Goal: Check status: Check status

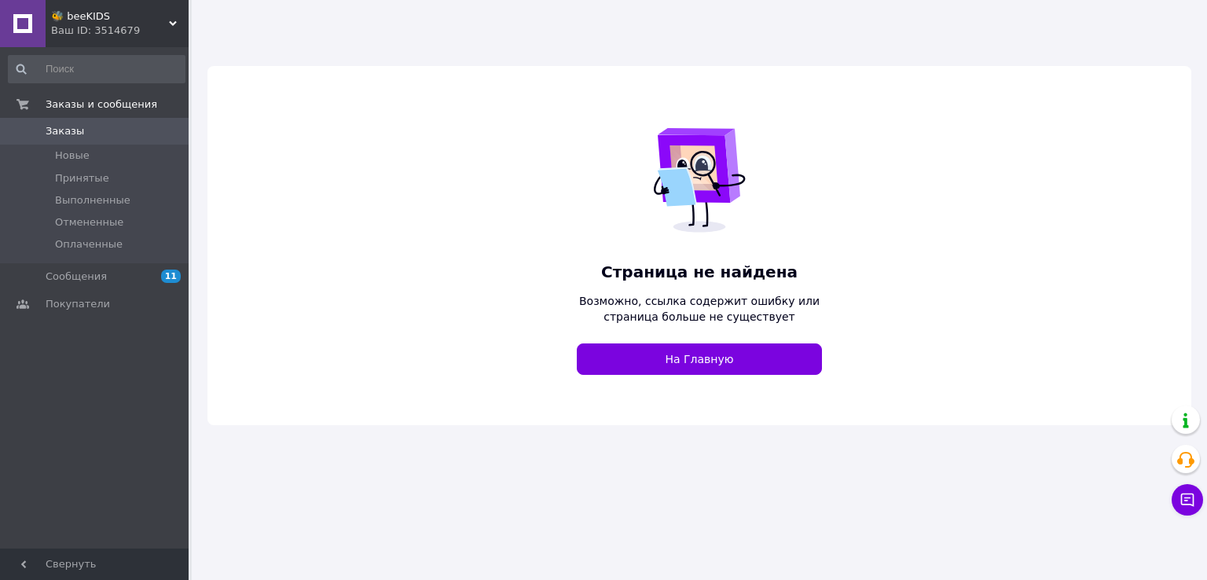
click at [159, 23] on span "🐝 beeKIDS" at bounding box center [110, 16] width 118 height 14
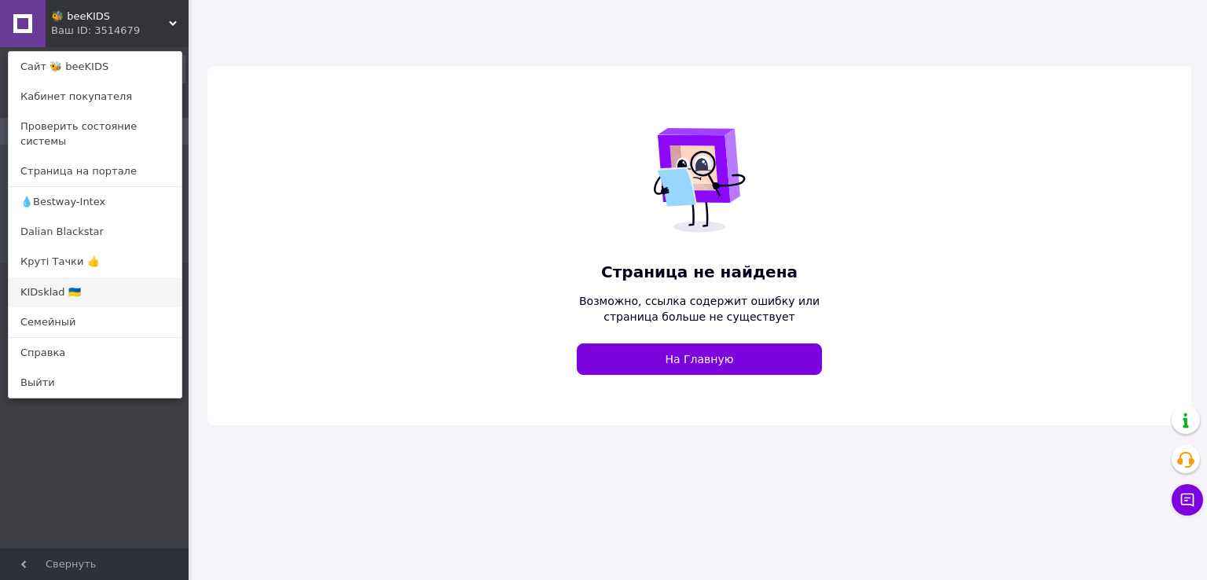
click at [56, 277] on link "KIDsklad 🇺🇦" at bounding box center [95, 292] width 173 height 30
